Goal: Transaction & Acquisition: Purchase product/service

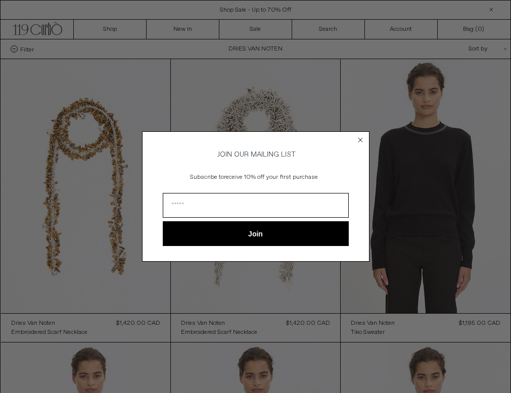
click at [360, 135] on circle "Close dialog" at bounding box center [360, 140] width 10 height 10
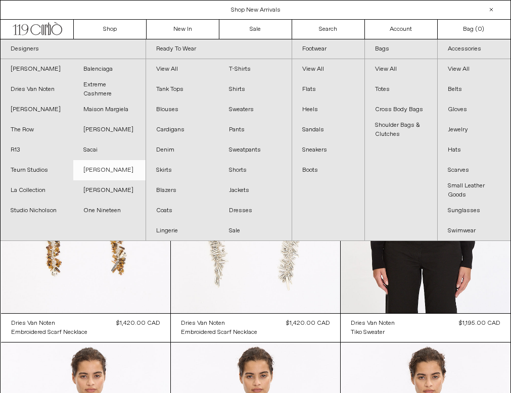
click at [120, 165] on link "[PERSON_NAME]" at bounding box center [109, 170] width 73 height 20
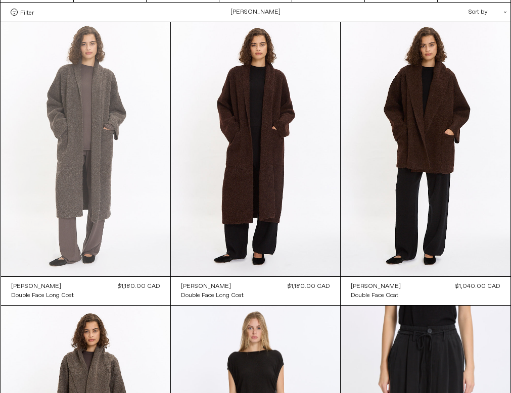
scroll to position [18, 0]
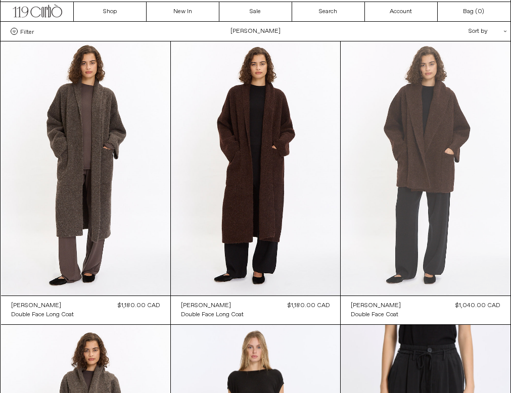
click at [417, 197] on at bounding box center [425, 168] width 169 height 254
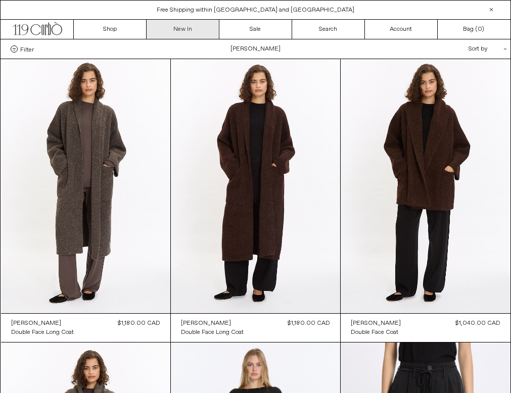
click at [180, 33] on link "New In" at bounding box center [183, 29] width 73 height 19
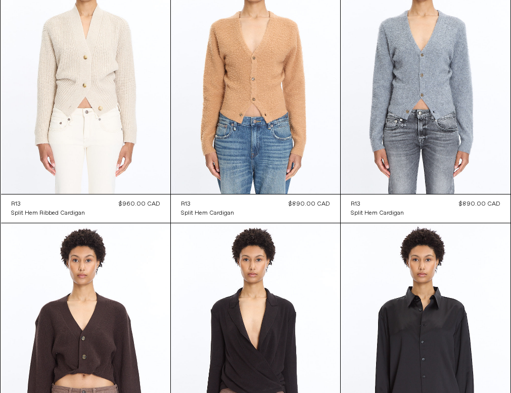
scroll to position [7210, 0]
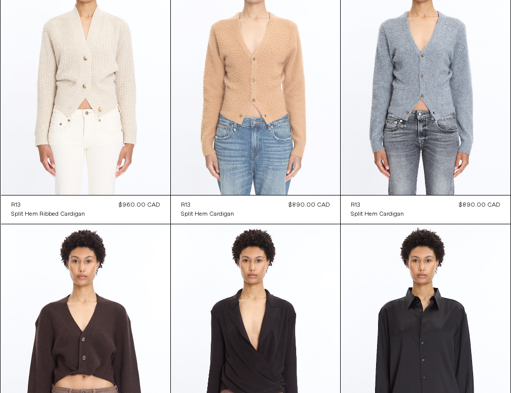
click at [266, 159] on at bounding box center [255, 68] width 169 height 254
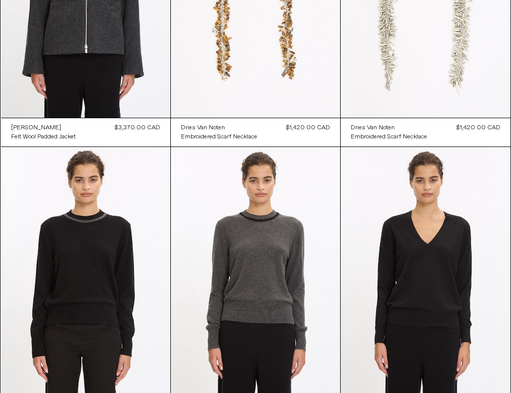
scroll to position [803, 0]
